Goal: Information Seeking & Learning: Learn about a topic

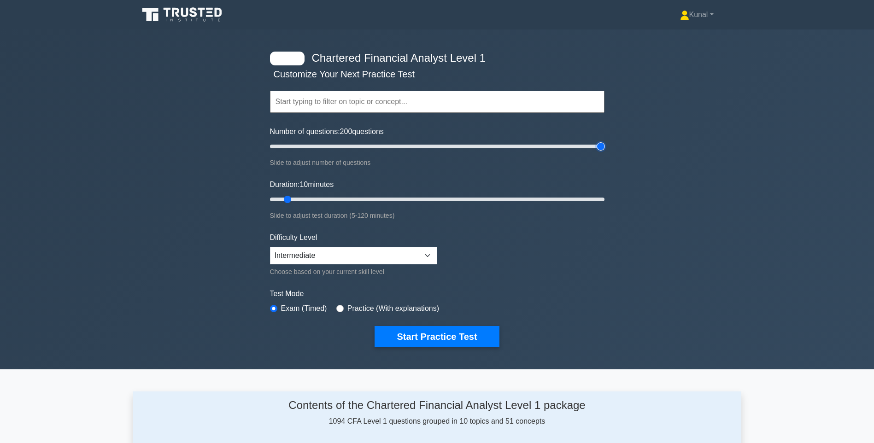
drag, startPoint x: 280, startPoint y: 145, endPoint x: 624, endPoint y: 156, distance: 344.0
type input "200"
click at [605, 152] on input "Number of questions: 200 questions" at bounding box center [437, 146] width 335 height 11
drag, startPoint x: 285, startPoint y: 197, endPoint x: 616, endPoint y: 199, distance: 331.4
type input "120"
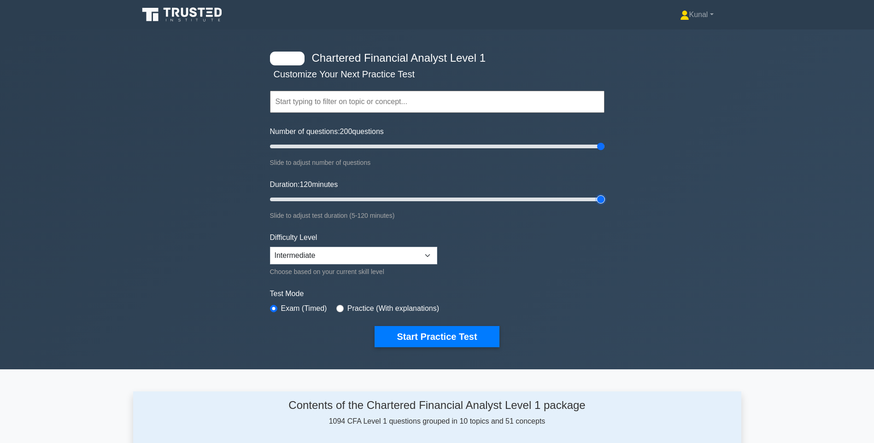
click at [605, 199] on input "Duration: 120 minutes" at bounding box center [437, 199] width 335 height 11
click at [443, 333] on button "Start Practice Test" at bounding box center [437, 336] width 124 height 21
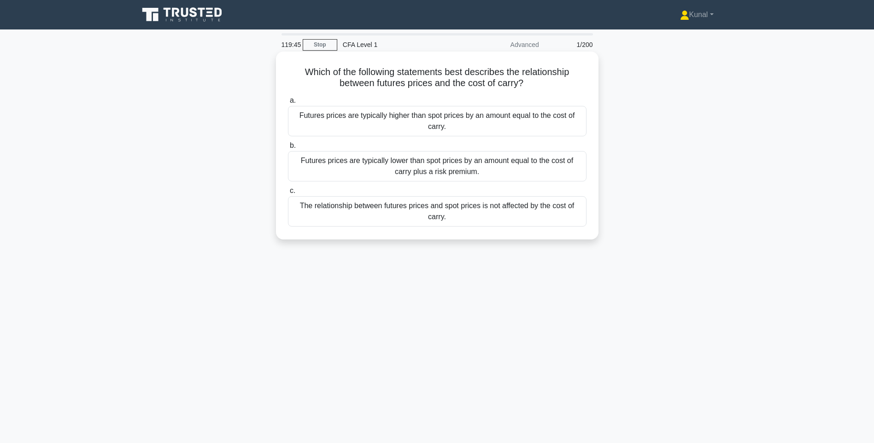
click at [476, 127] on div "Futures prices are typically higher than spot prices by an amount equal to the …" at bounding box center [437, 121] width 299 height 30
click at [288, 104] on input "a. Futures prices are typically higher than spot prices by an amount equal to t…" at bounding box center [288, 101] width 0 height 6
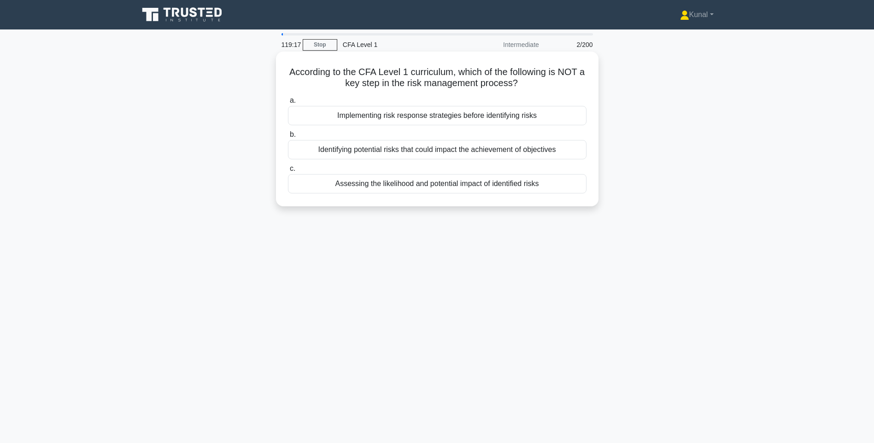
click at [395, 115] on div "Implementing risk response strategies before identifying risks" at bounding box center [437, 115] width 299 height 19
click at [288, 104] on input "a. Implementing risk response strategies before identifying risks" at bounding box center [288, 101] width 0 height 6
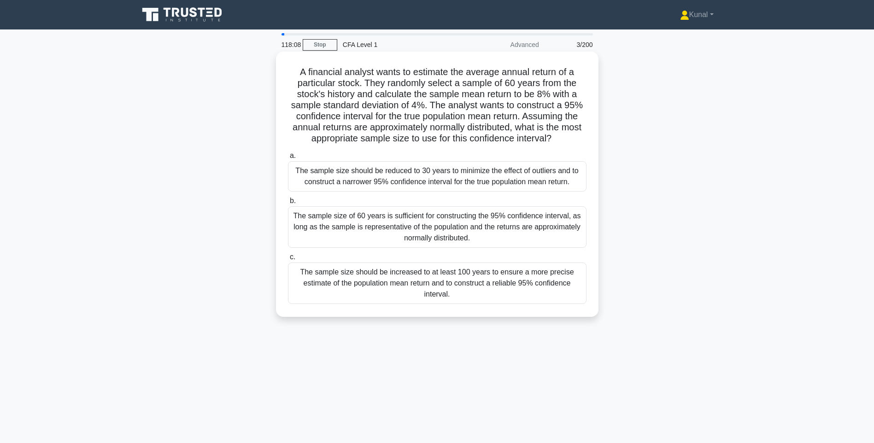
click at [374, 232] on div "The sample size of 60 years is sufficient for constructing the 95% confidence i…" at bounding box center [437, 227] width 299 height 41
click at [288, 204] on input "b. The sample size of 60 years is sufficient for constructing the 95% confidenc…" at bounding box center [288, 201] width 0 height 6
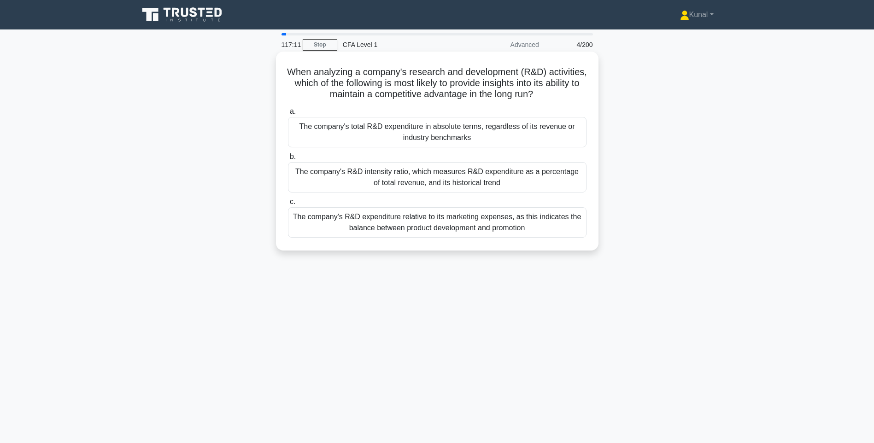
click at [438, 185] on div "The company's R&D intensity ratio, which measures R&D expenditure as a percenta…" at bounding box center [437, 177] width 299 height 30
click at [288, 160] on input "b. The company's R&D intensity ratio, which measures R&D expenditure as a perce…" at bounding box center [288, 157] width 0 height 6
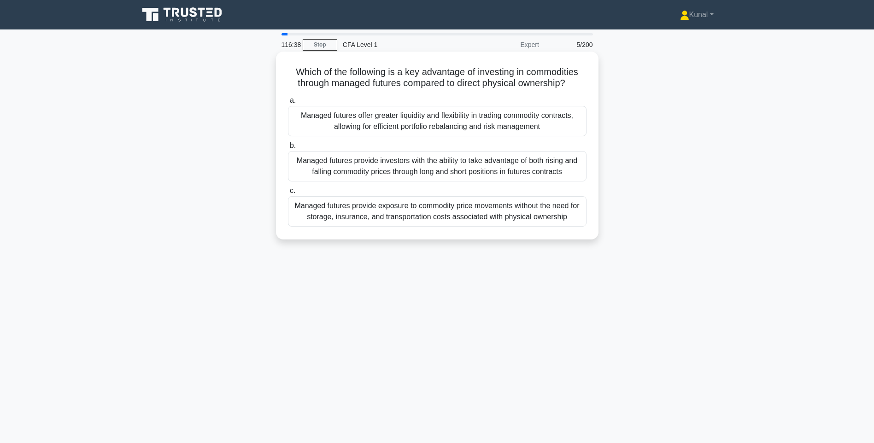
click at [415, 213] on div "Managed futures provide exposure to commodity price movements without the need …" at bounding box center [437, 211] width 299 height 30
click at [288, 194] on input "c. Managed futures provide exposure to commodity price movements without the ne…" at bounding box center [288, 191] width 0 height 6
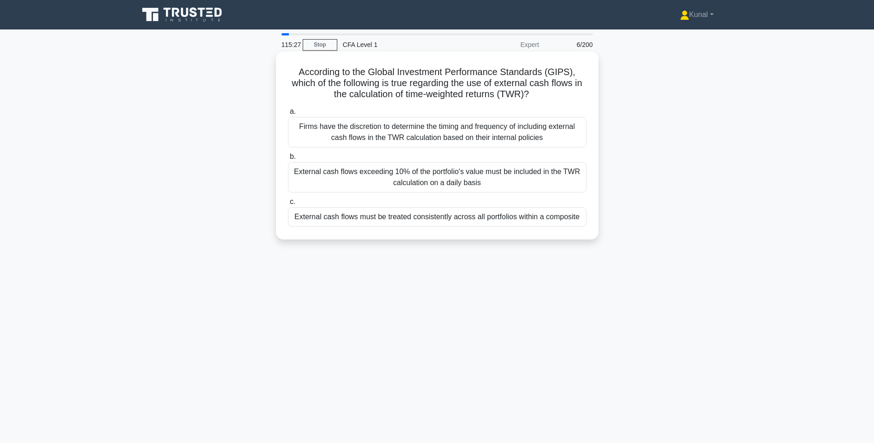
click at [397, 135] on div "Firms have the discretion to determine the timing and frequency of including ex…" at bounding box center [437, 132] width 299 height 30
click at [288, 115] on input "a. Firms have the discretion to determine the timing and frequency of including…" at bounding box center [288, 112] width 0 height 6
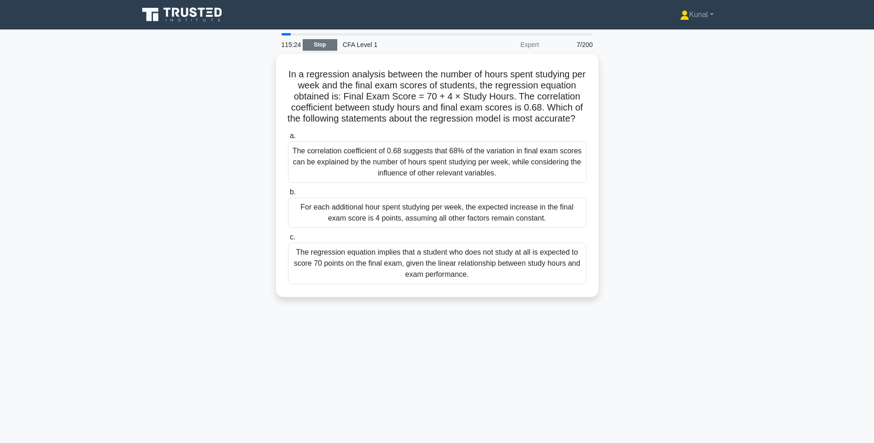
click at [321, 50] on link "Stop" at bounding box center [320, 45] width 35 height 12
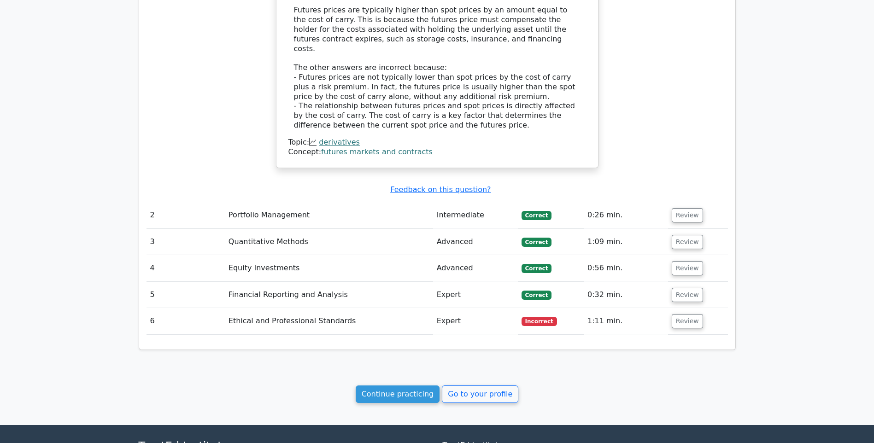
scroll to position [738, 0]
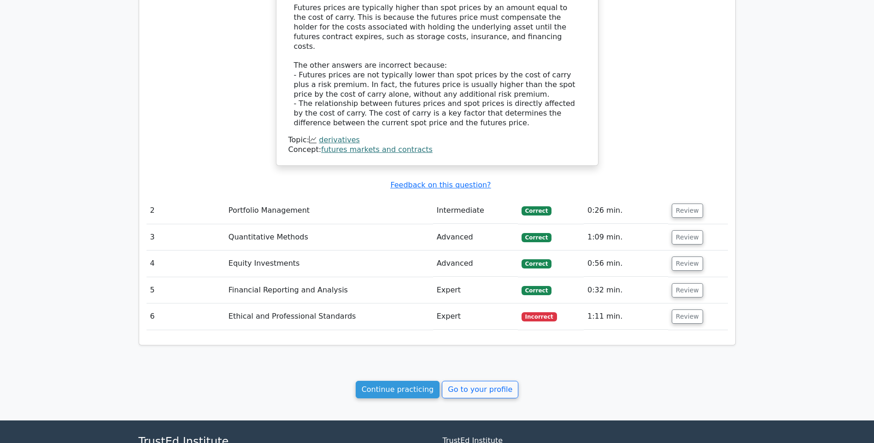
click at [491, 202] on td "Intermediate" at bounding box center [475, 211] width 85 height 26
click at [684, 205] on button "Review" at bounding box center [687, 211] width 31 height 14
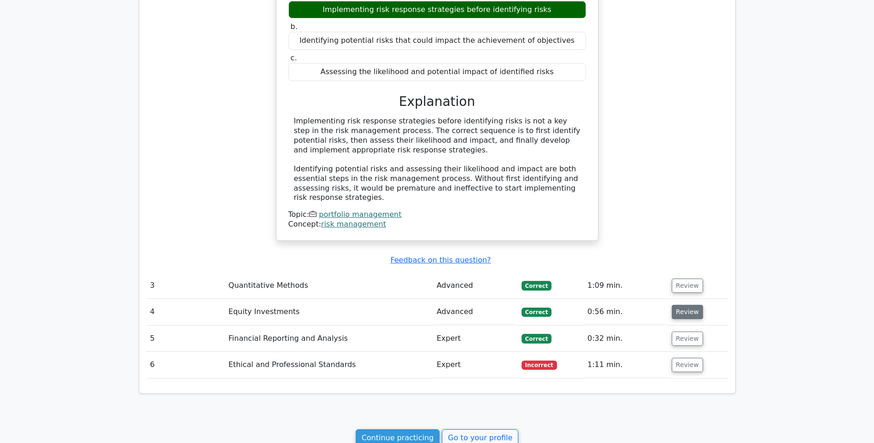
scroll to position [1060, 0]
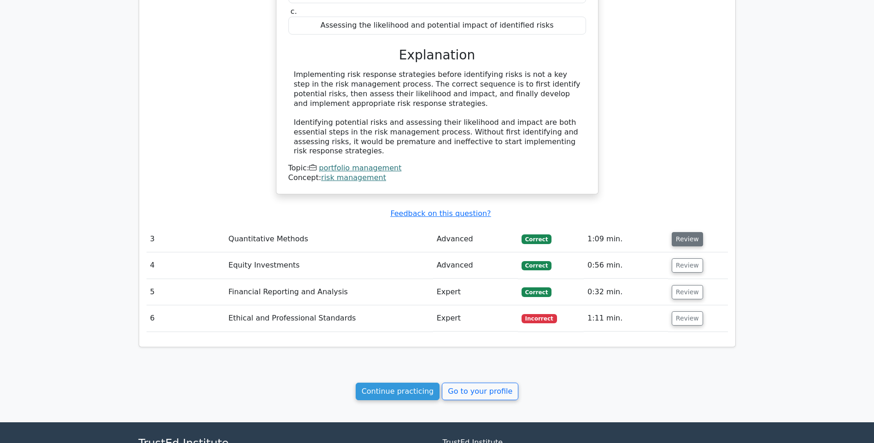
click at [683, 232] on button "Review" at bounding box center [687, 239] width 31 height 14
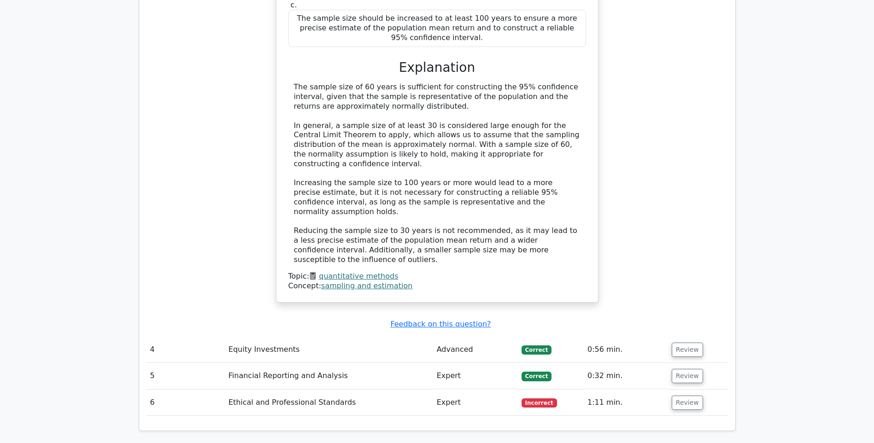
scroll to position [1521, 0]
click at [675, 342] on button "Review" at bounding box center [687, 349] width 31 height 14
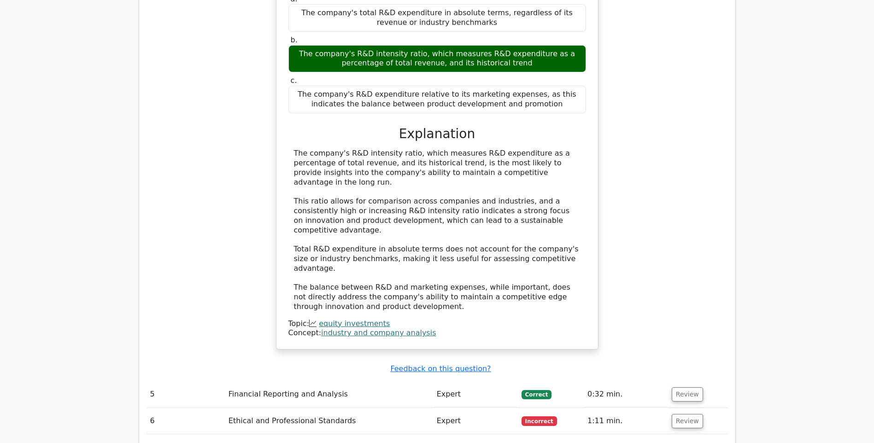
scroll to position [1982, 0]
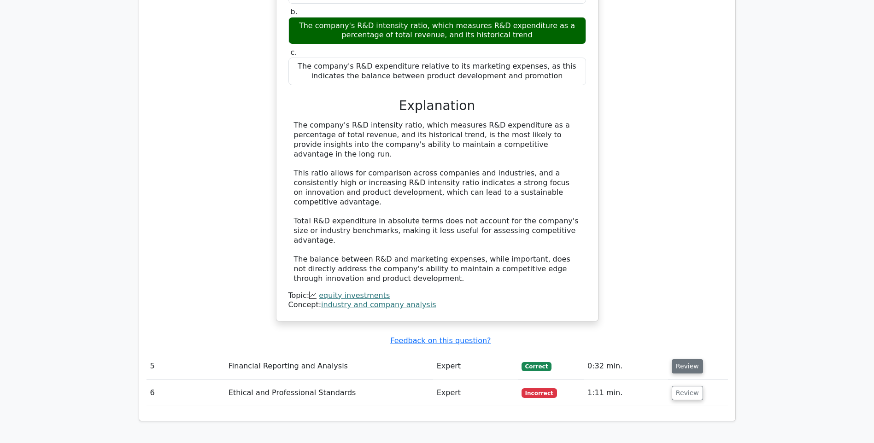
click at [695, 360] on button "Review" at bounding box center [687, 367] width 31 height 14
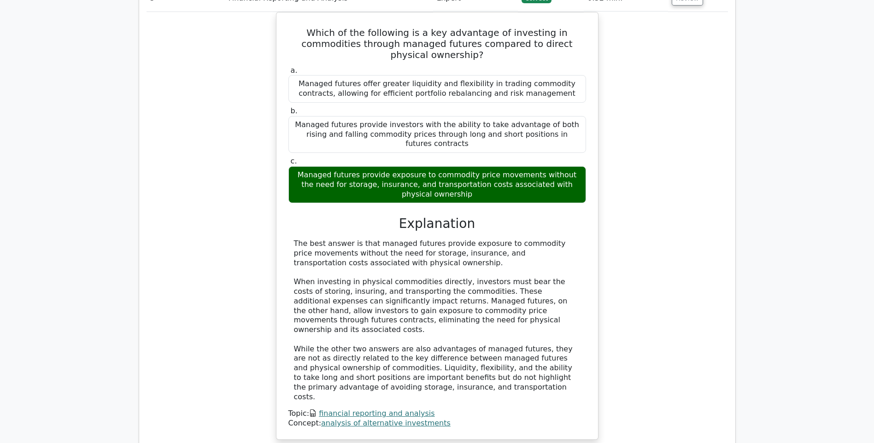
scroll to position [2351, 0]
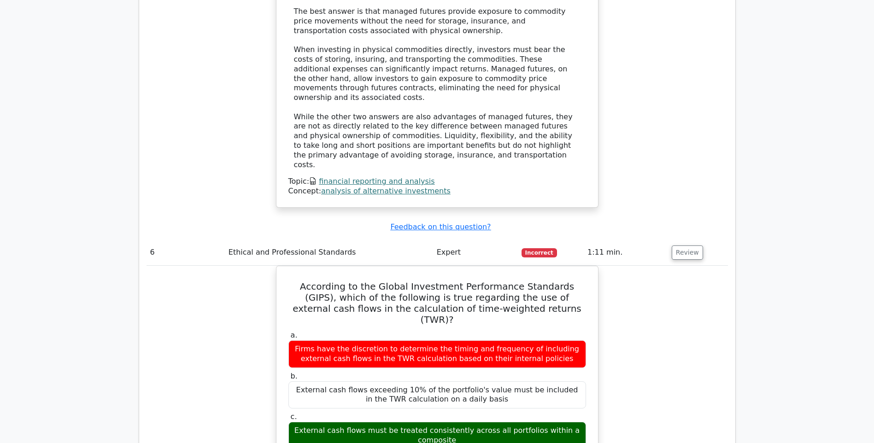
scroll to position [2856, 0]
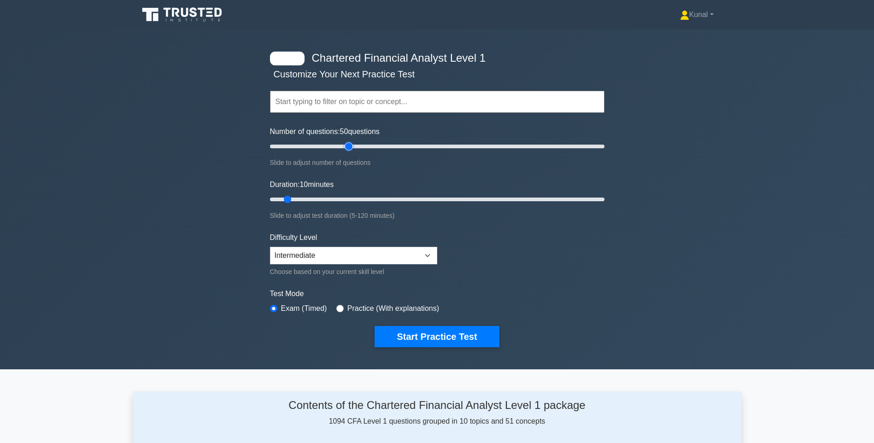
drag, startPoint x: 286, startPoint y: 145, endPoint x: 352, endPoint y: 156, distance: 66.8
type input "50"
click at [352, 152] on input "Number of questions: 50 questions" at bounding box center [437, 146] width 335 height 11
drag, startPoint x: 289, startPoint y: 198, endPoint x: 396, endPoint y: 191, distance: 107.7
type input "50"
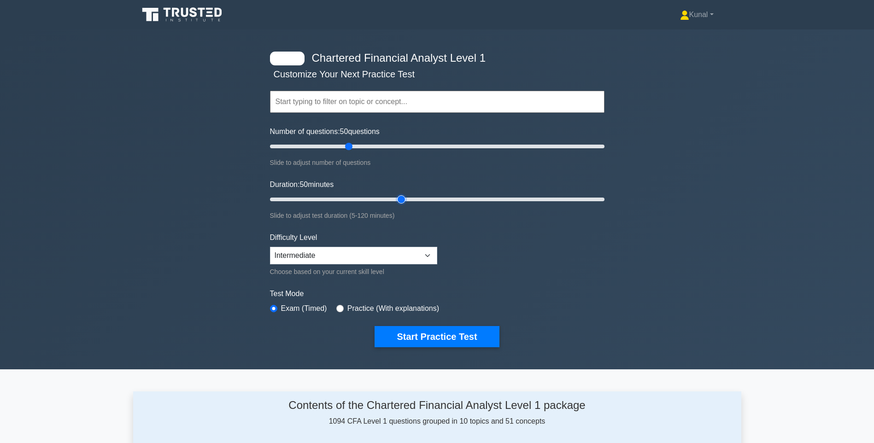
click at [396, 194] on input "Duration: 50 minutes" at bounding box center [437, 199] width 335 height 11
click at [380, 263] on select "Beginner Intermediate Expert" at bounding box center [353, 256] width 167 height 18
click at [380, 261] on select "Beginner Intermediate Expert" at bounding box center [353, 256] width 167 height 18
click at [384, 333] on button "Start Practice Test" at bounding box center [437, 336] width 124 height 21
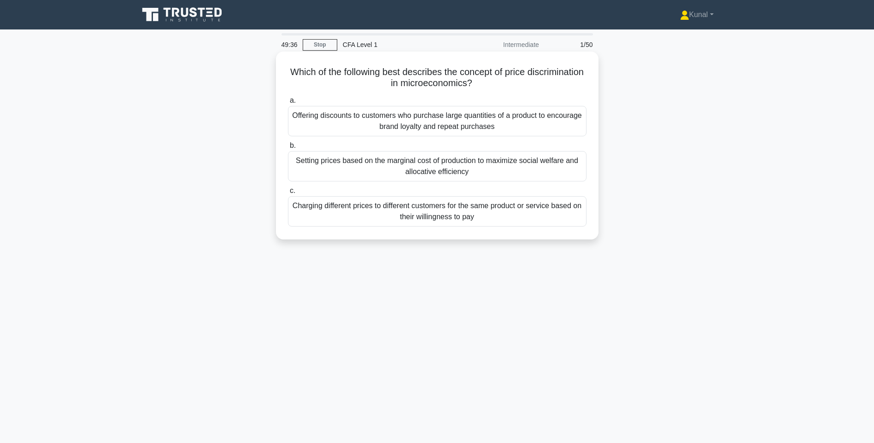
click at [477, 218] on div "Charging different prices to different customers for the same product or servic…" at bounding box center [437, 211] width 299 height 30
click at [288, 194] on input "c. Charging different prices to different customers for the same product or ser…" at bounding box center [288, 191] width 0 height 6
click at [447, 162] on div "The additional benefit a consumer receives from consuming one more unit of a go…" at bounding box center [437, 166] width 299 height 30
click at [288, 149] on input "b. The additional benefit a consumer receives from consuming one more unit of a…" at bounding box center [288, 146] width 0 height 6
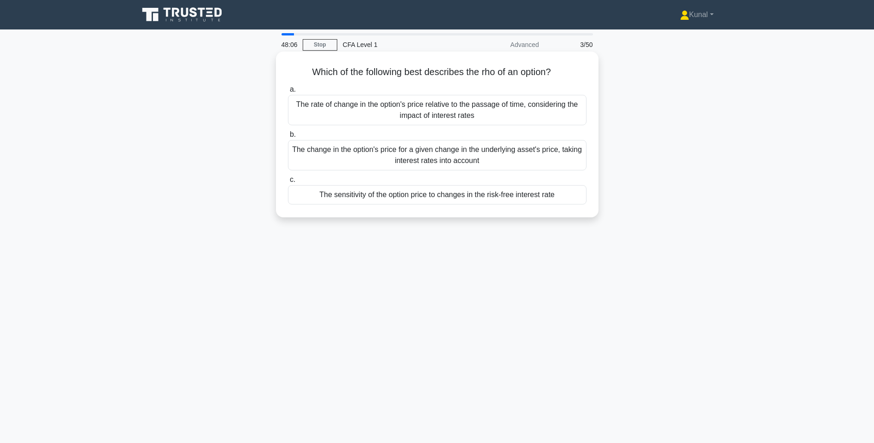
click at [397, 195] on div "The sensitivity of the option price to changes in the risk-free interest rate" at bounding box center [437, 194] width 299 height 19
click at [288, 183] on input "c. The sensitivity of the option price to changes in the risk-free interest rate" at bounding box center [288, 180] width 0 height 6
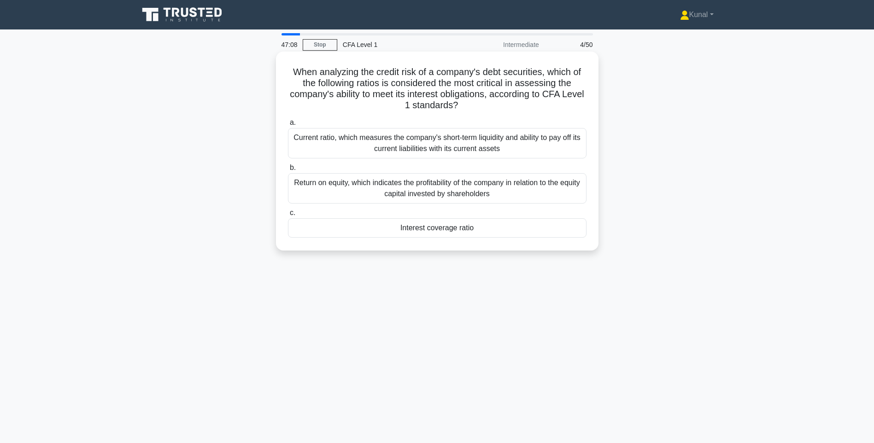
click at [443, 229] on div "Interest coverage ratio" at bounding box center [437, 227] width 299 height 19
click at [288, 216] on input "c. Interest coverage ratio" at bounding box center [288, 213] width 0 height 6
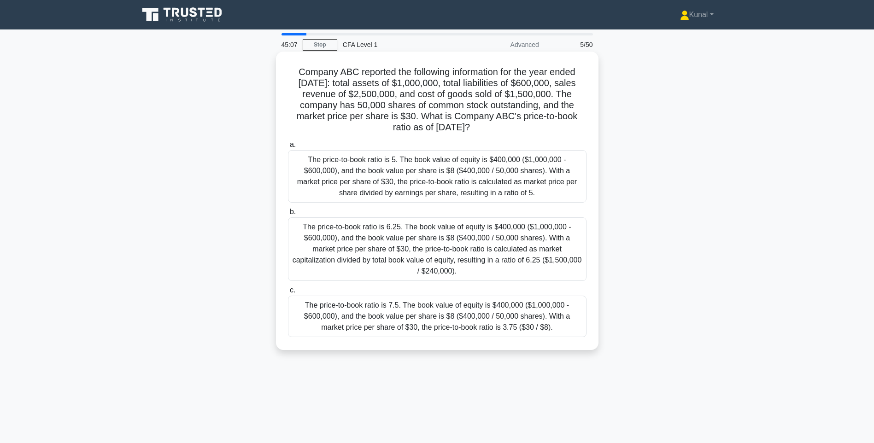
click at [494, 313] on div "The price-to-book ratio is 7.5. The book value of equity is $400,000 ($1,000,00…" at bounding box center [437, 316] width 299 height 41
click at [288, 294] on input "c. The price-to-book ratio is 7.5. The book value of equity is $400,000 ($1,000…" at bounding box center [288, 291] width 0 height 6
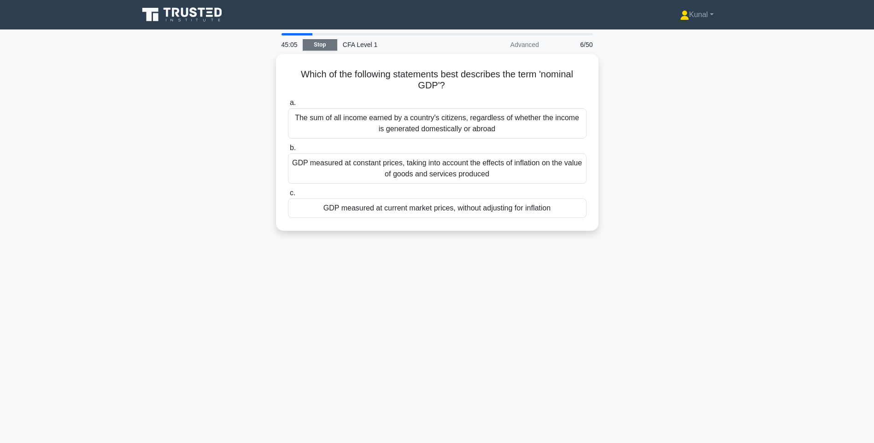
click at [330, 47] on link "Stop" at bounding box center [320, 45] width 35 height 12
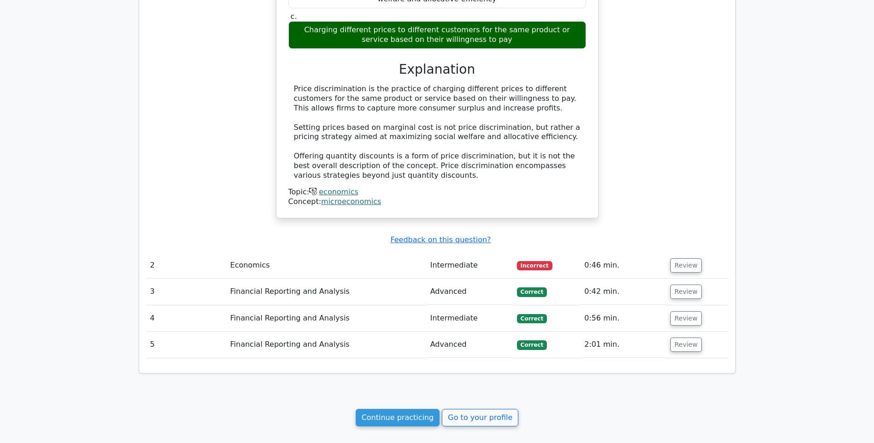
scroll to position [645, 0]
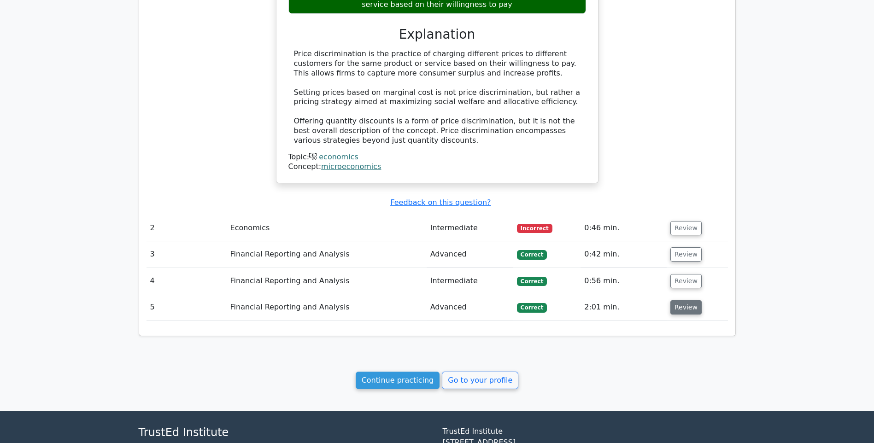
click at [689, 308] on button "Review" at bounding box center [686, 308] width 31 height 14
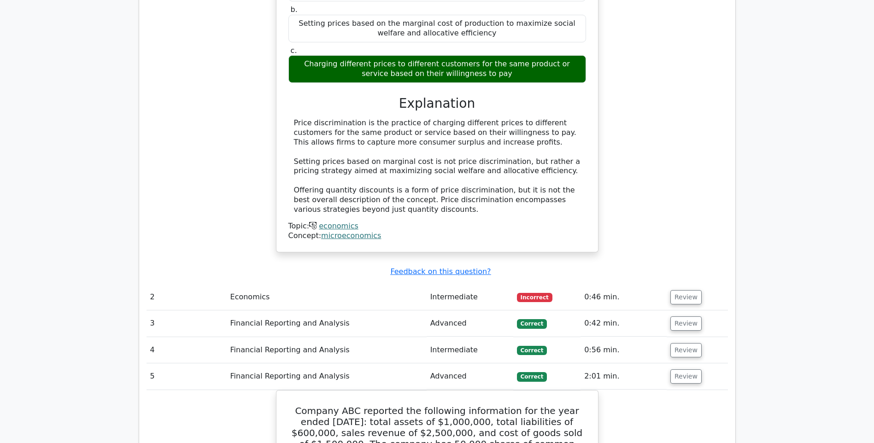
scroll to position [599, 0]
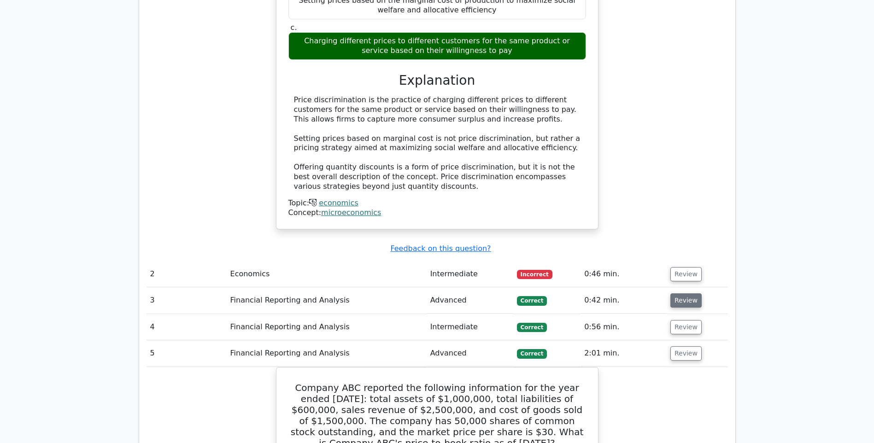
click at [691, 298] on button "Review" at bounding box center [686, 301] width 31 height 14
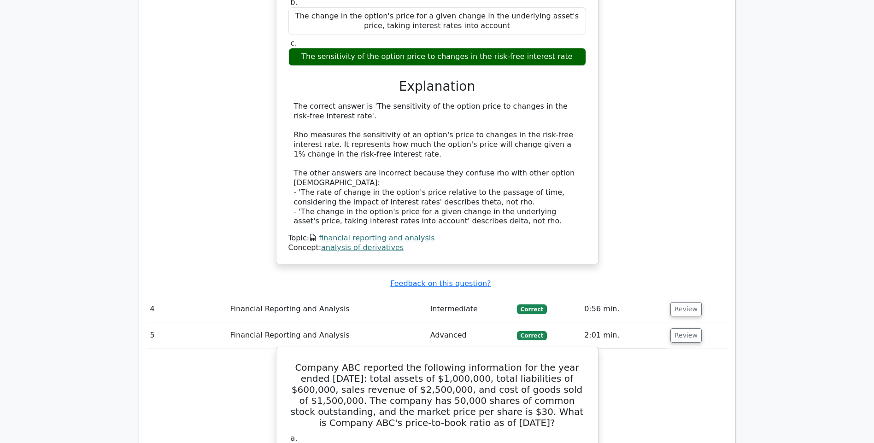
scroll to position [1060, 0]
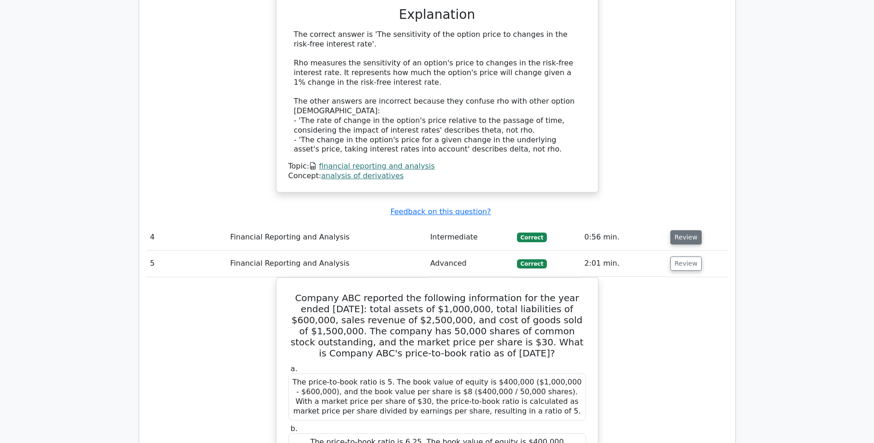
click at [685, 230] on button "Review" at bounding box center [686, 237] width 31 height 14
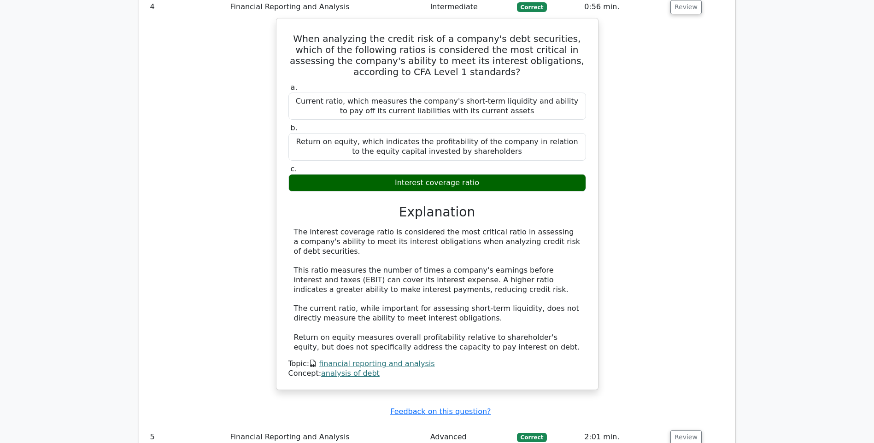
scroll to position [1475, 0]
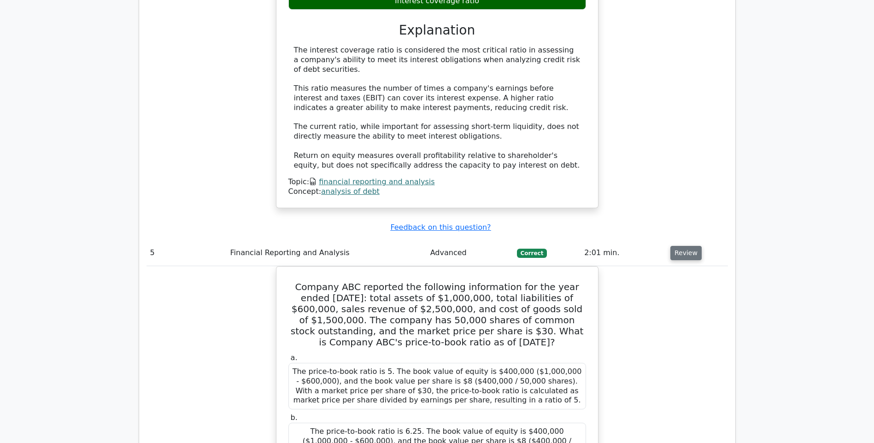
click at [678, 246] on button "Review" at bounding box center [686, 253] width 31 height 14
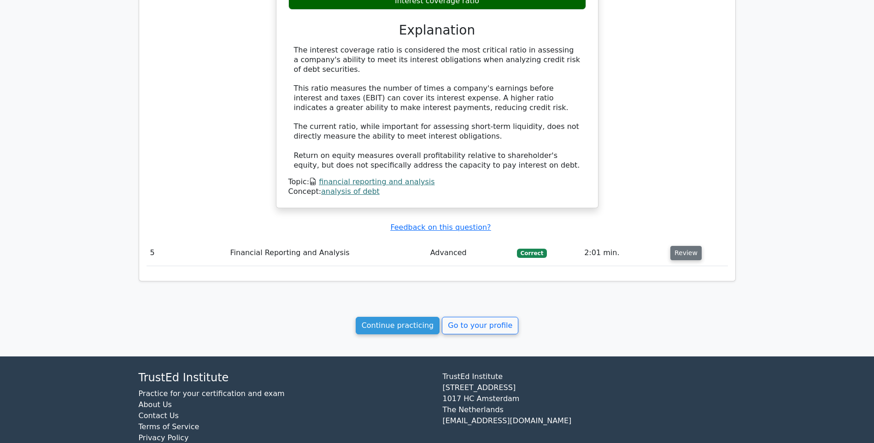
click at [680, 246] on button "Review" at bounding box center [686, 253] width 31 height 14
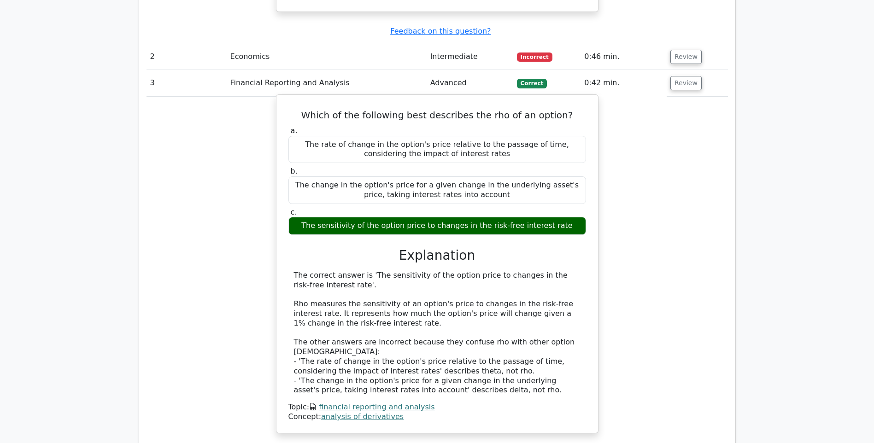
scroll to position [738, 0]
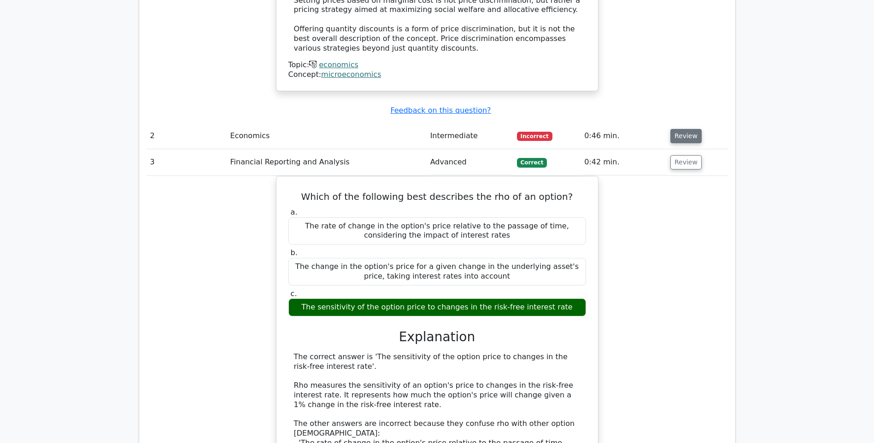
click at [689, 136] on button "Review" at bounding box center [686, 136] width 31 height 14
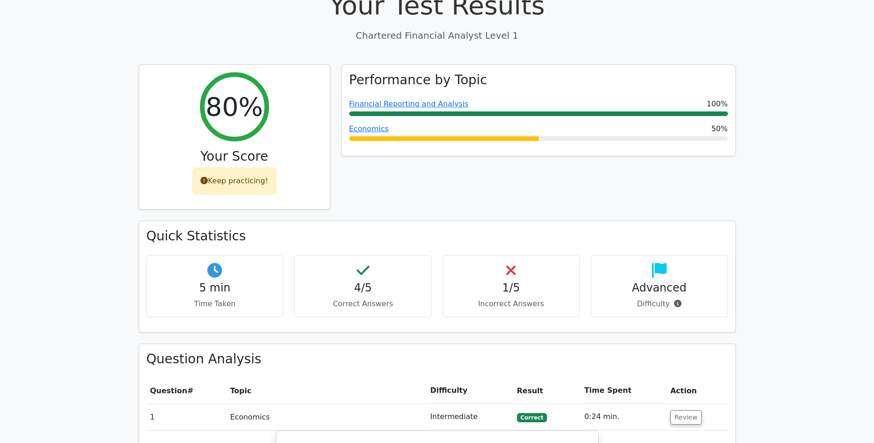
scroll to position [0, 0]
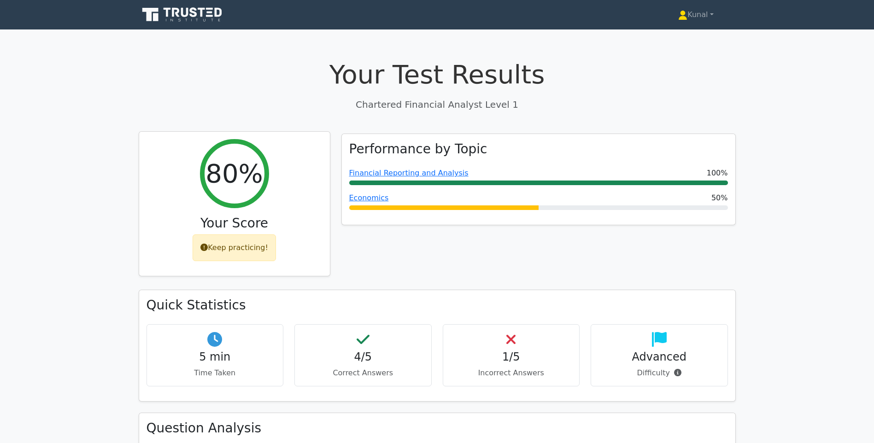
click at [242, 243] on div "Keep practicing!" at bounding box center [234, 248] width 83 height 27
